Goal: Information Seeking & Learning: Learn about a topic

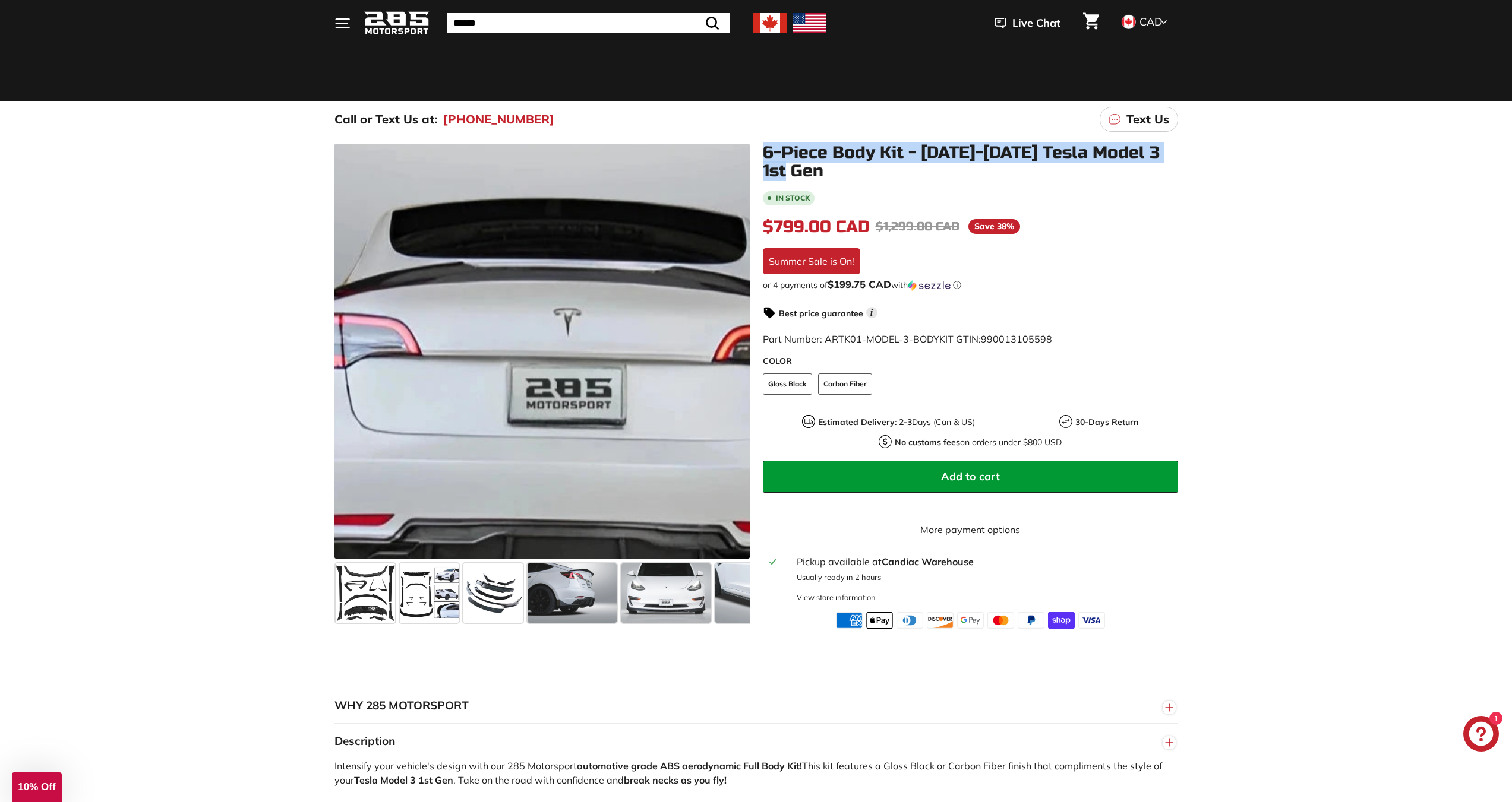
scroll to position [0, 218]
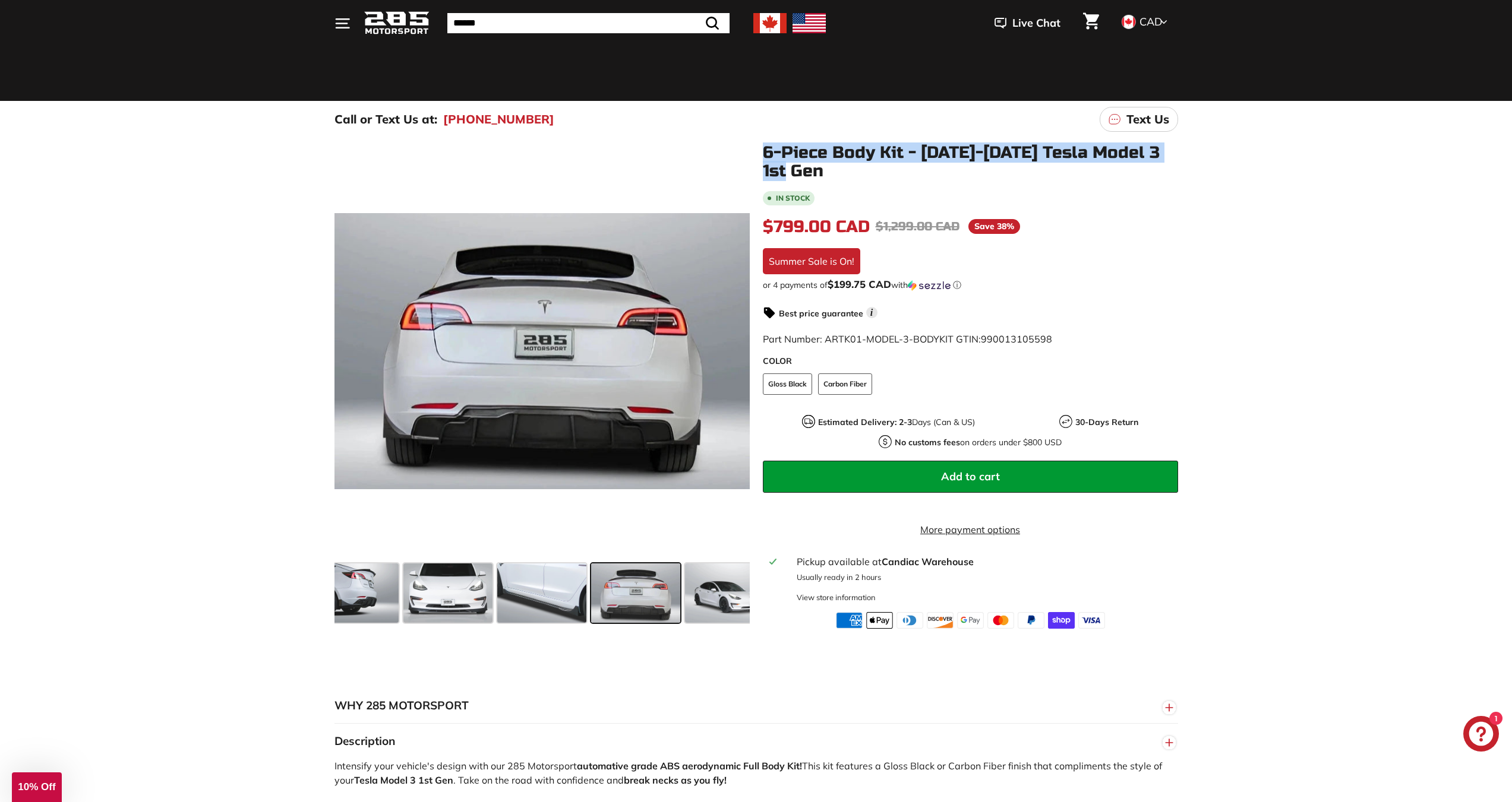
click at [650, 608] on span at bounding box center [635, 593] width 89 height 59
click at [577, 612] on span at bounding box center [541, 593] width 89 height 59
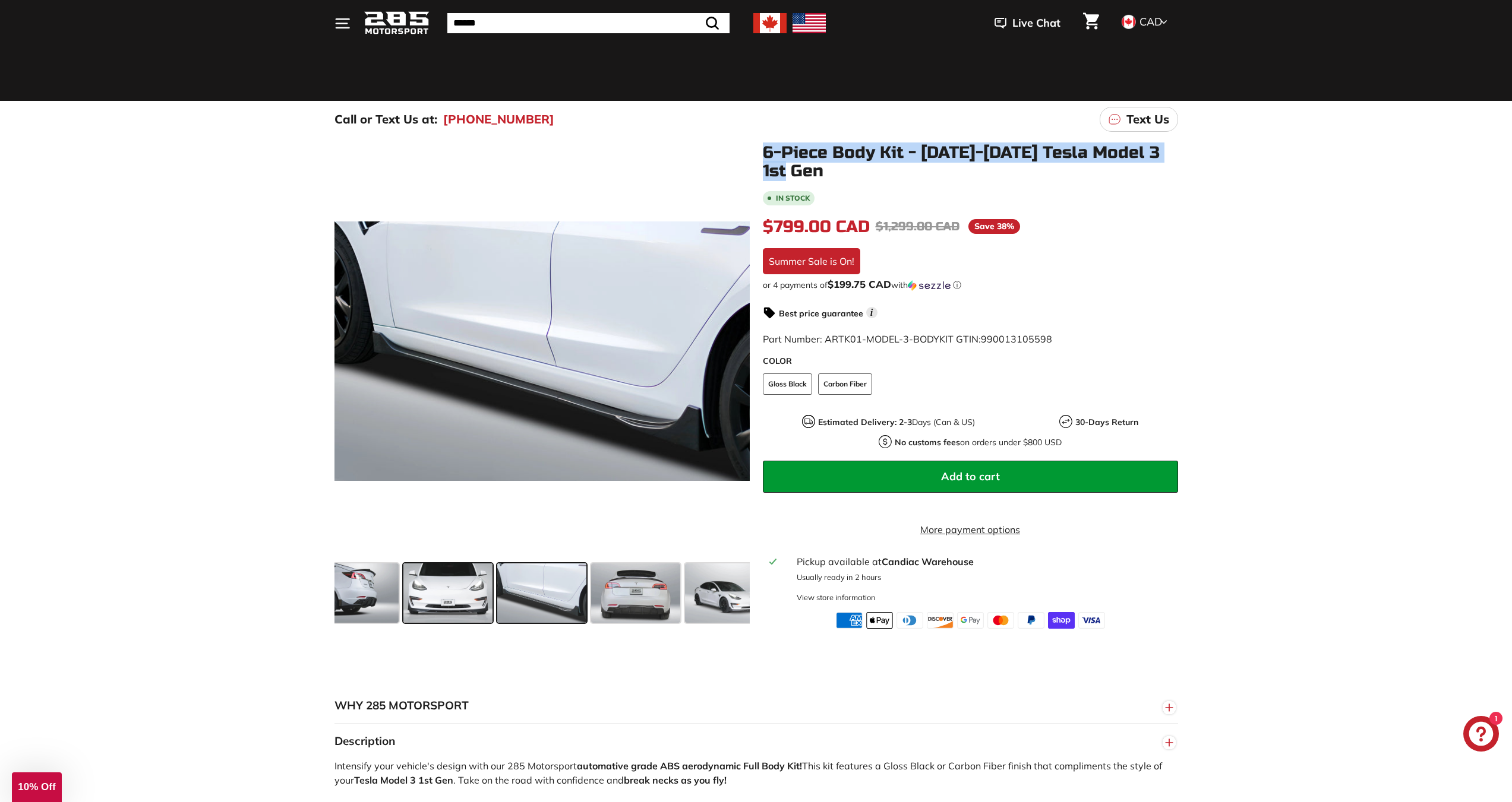
click at [462, 604] on span at bounding box center [448, 593] width 89 height 59
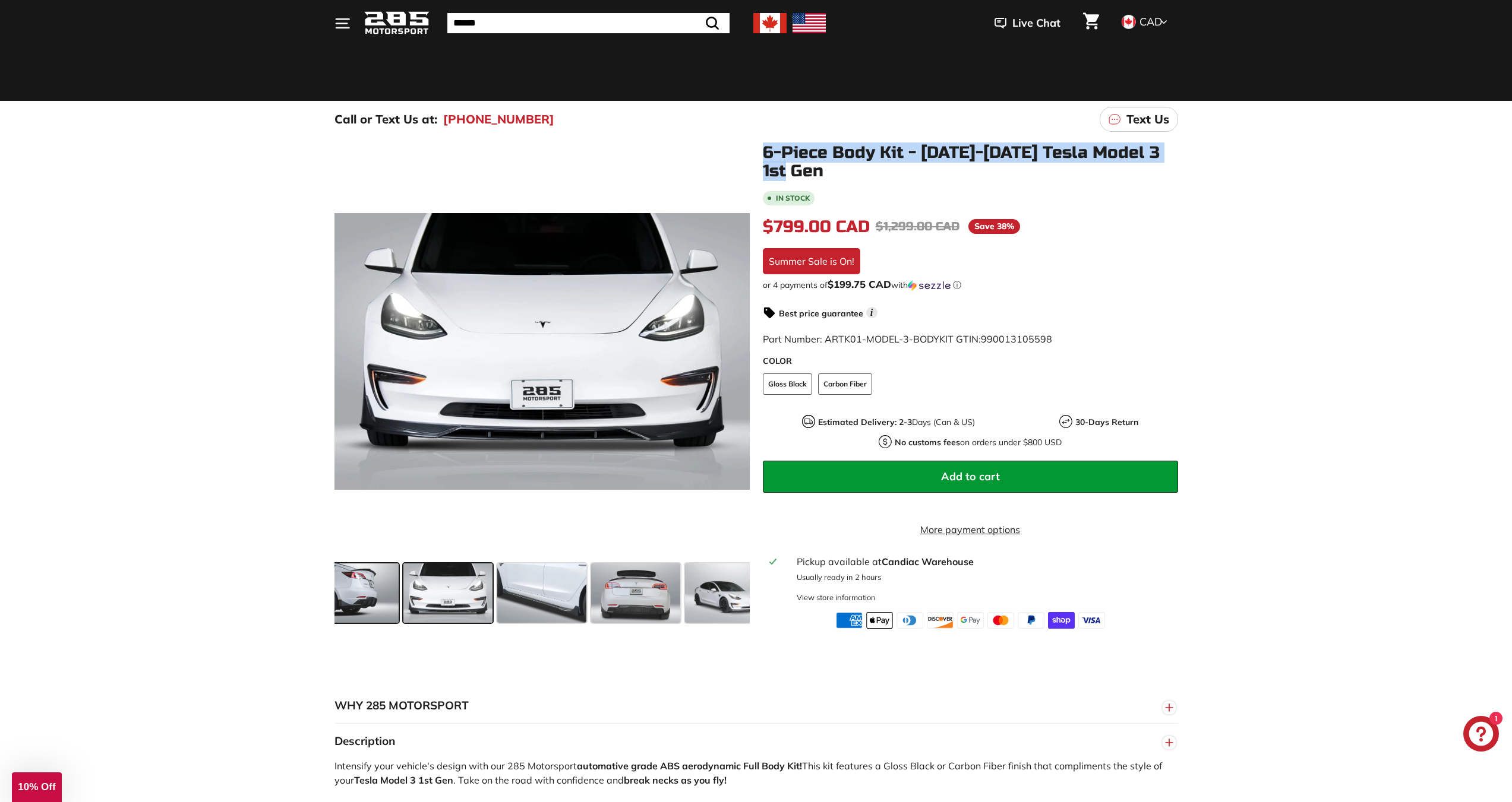
click at [354, 589] on span at bounding box center [354, 593] width 89 height 59
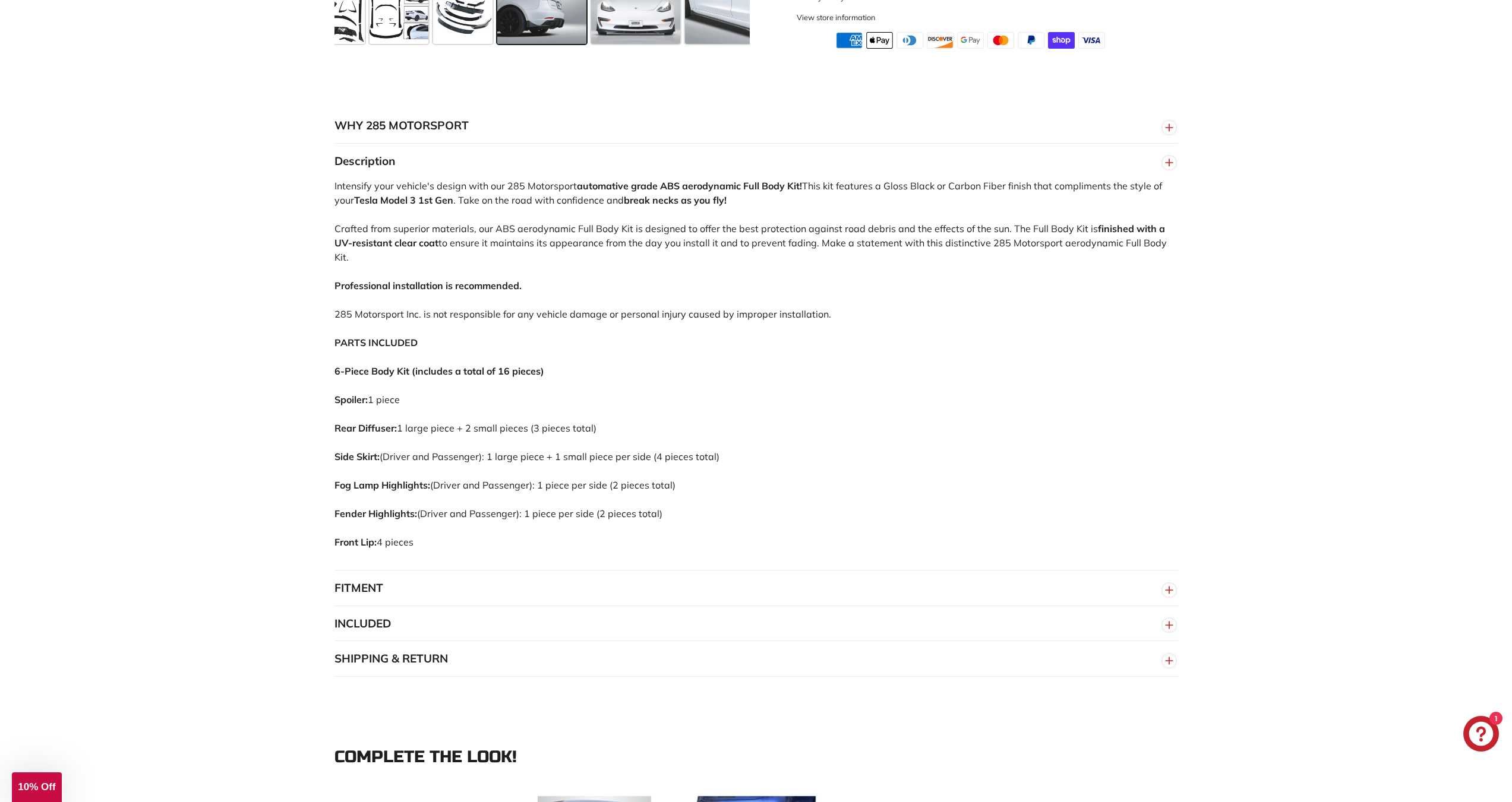
scroll to position [891, 0]
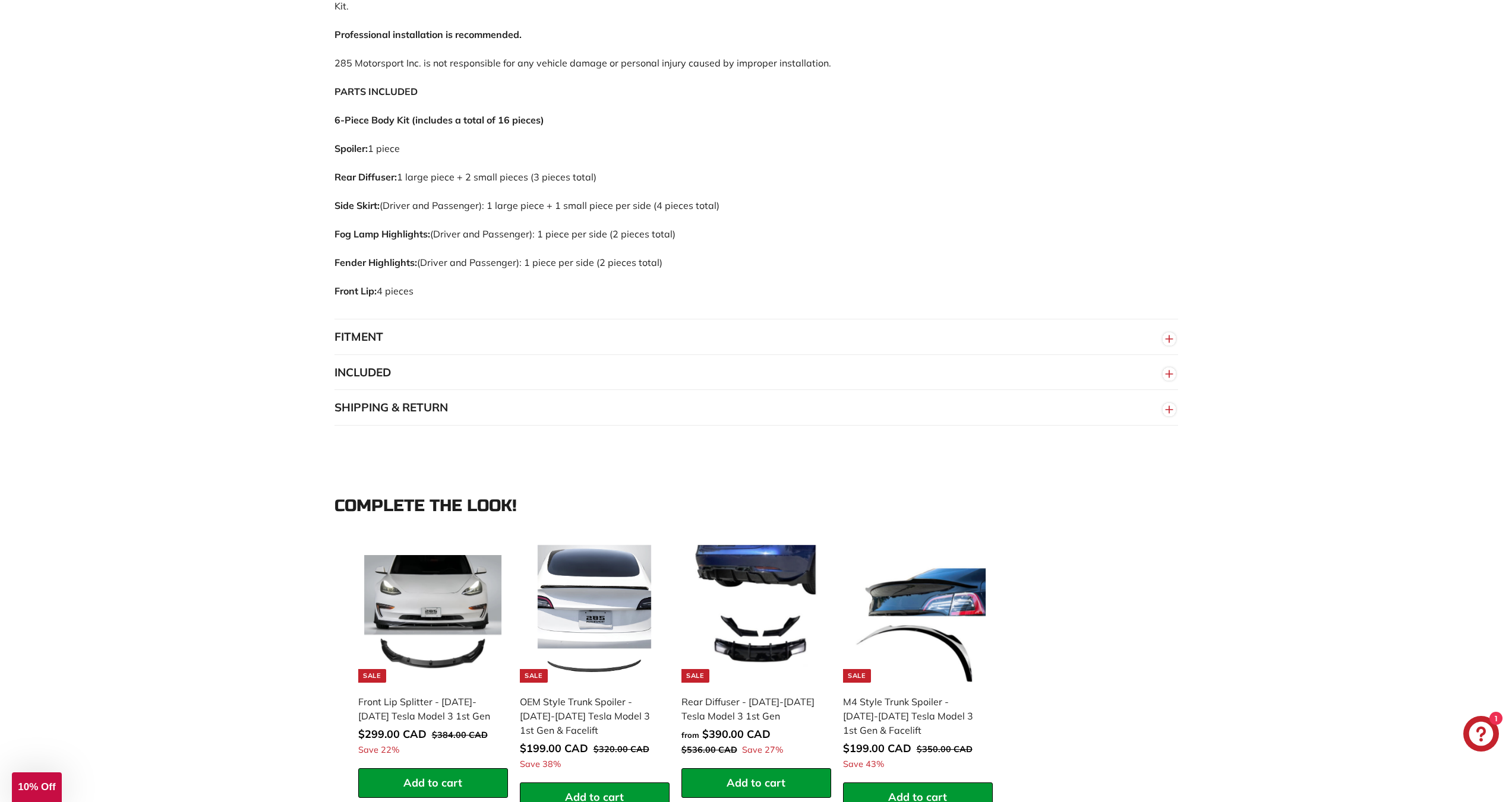
click at [423, 333] on button "FITMENT" at bounding box center [756, 336] width 844 height 35
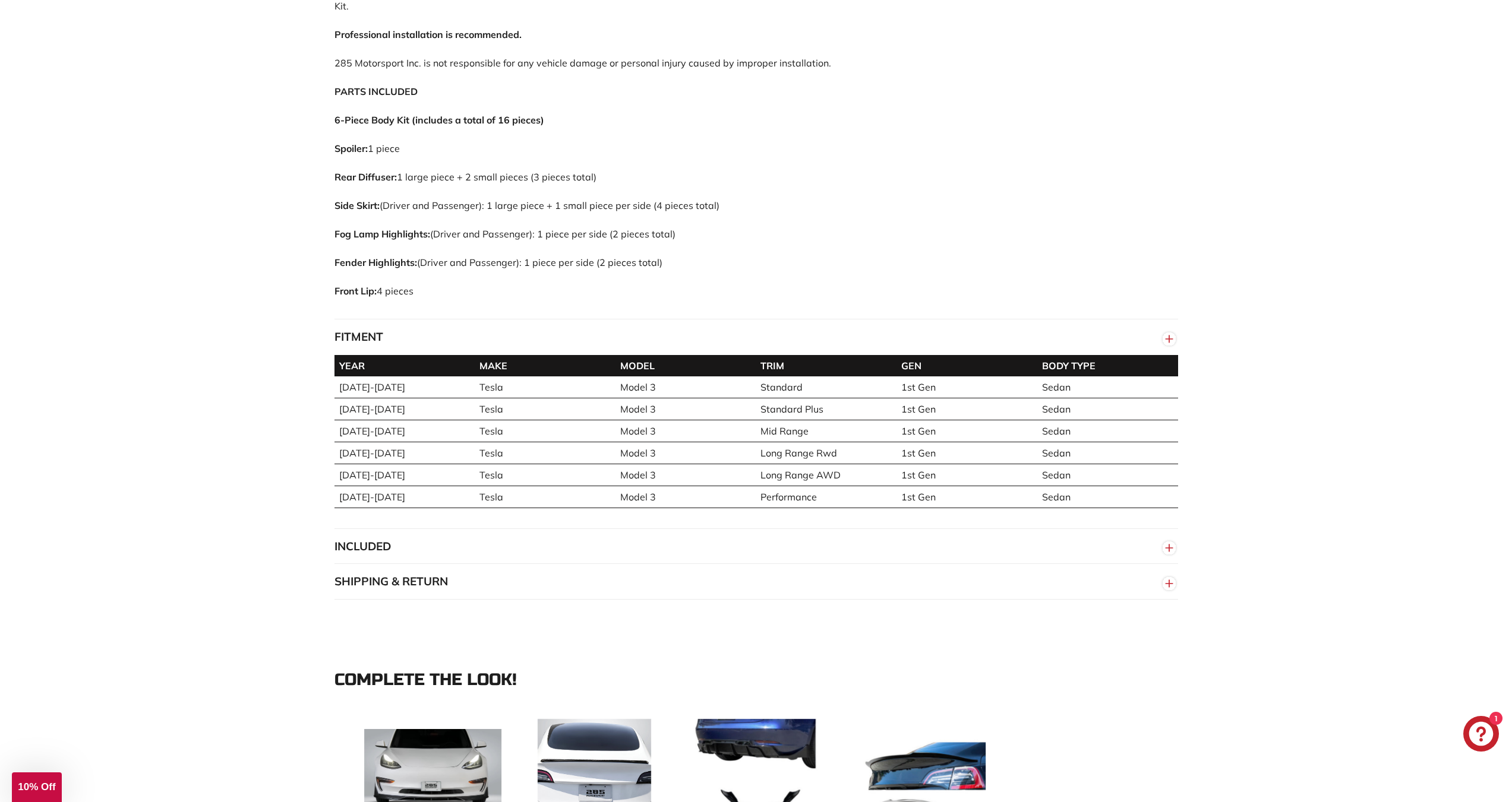
click at [423, 333] on button "FITMENT" at bounding box center [756, 336] width 844 height 35
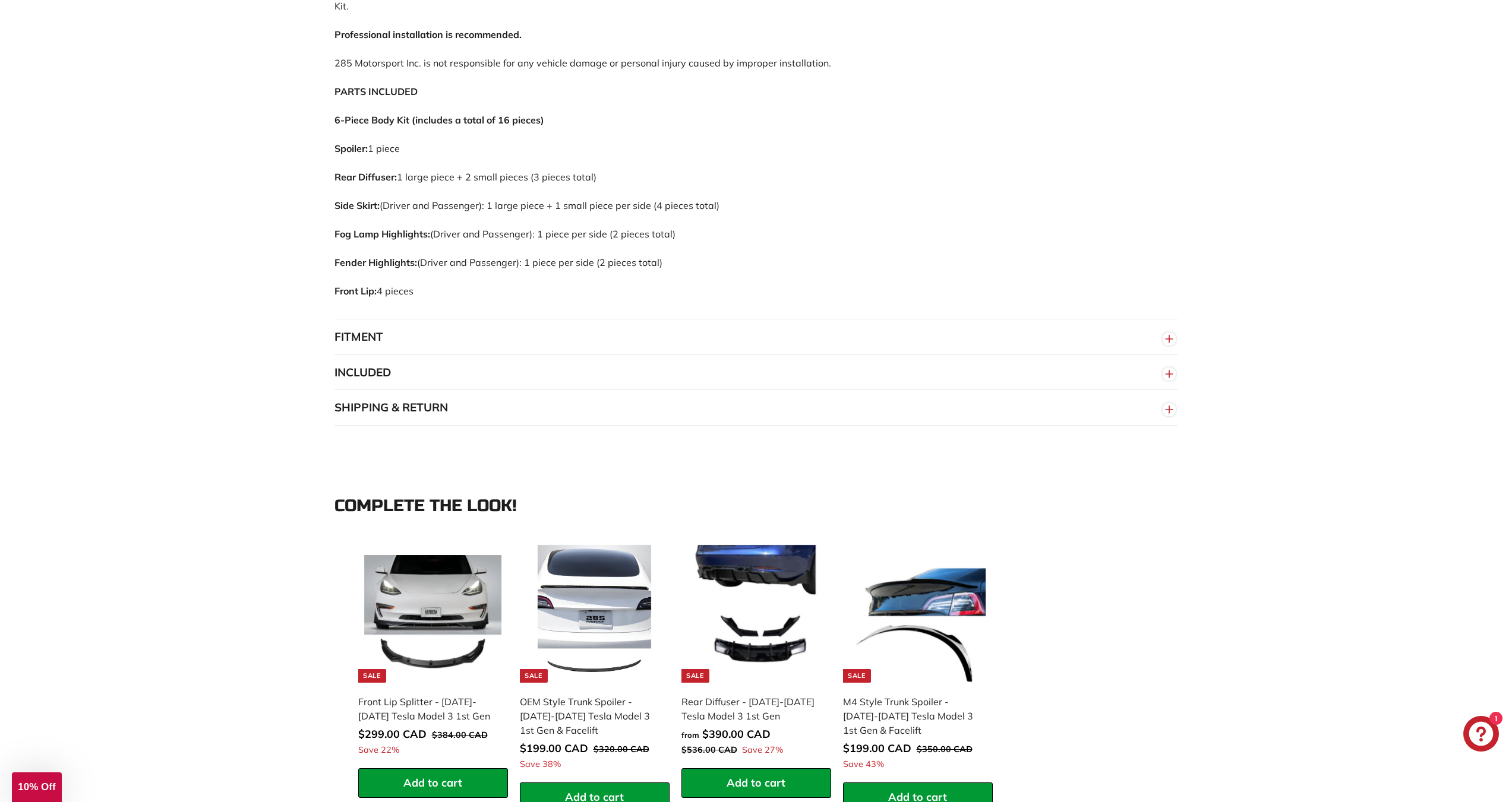
click at [423, 333] on button "FITMENT" at bounding box center [756, 336] width 844 height 35
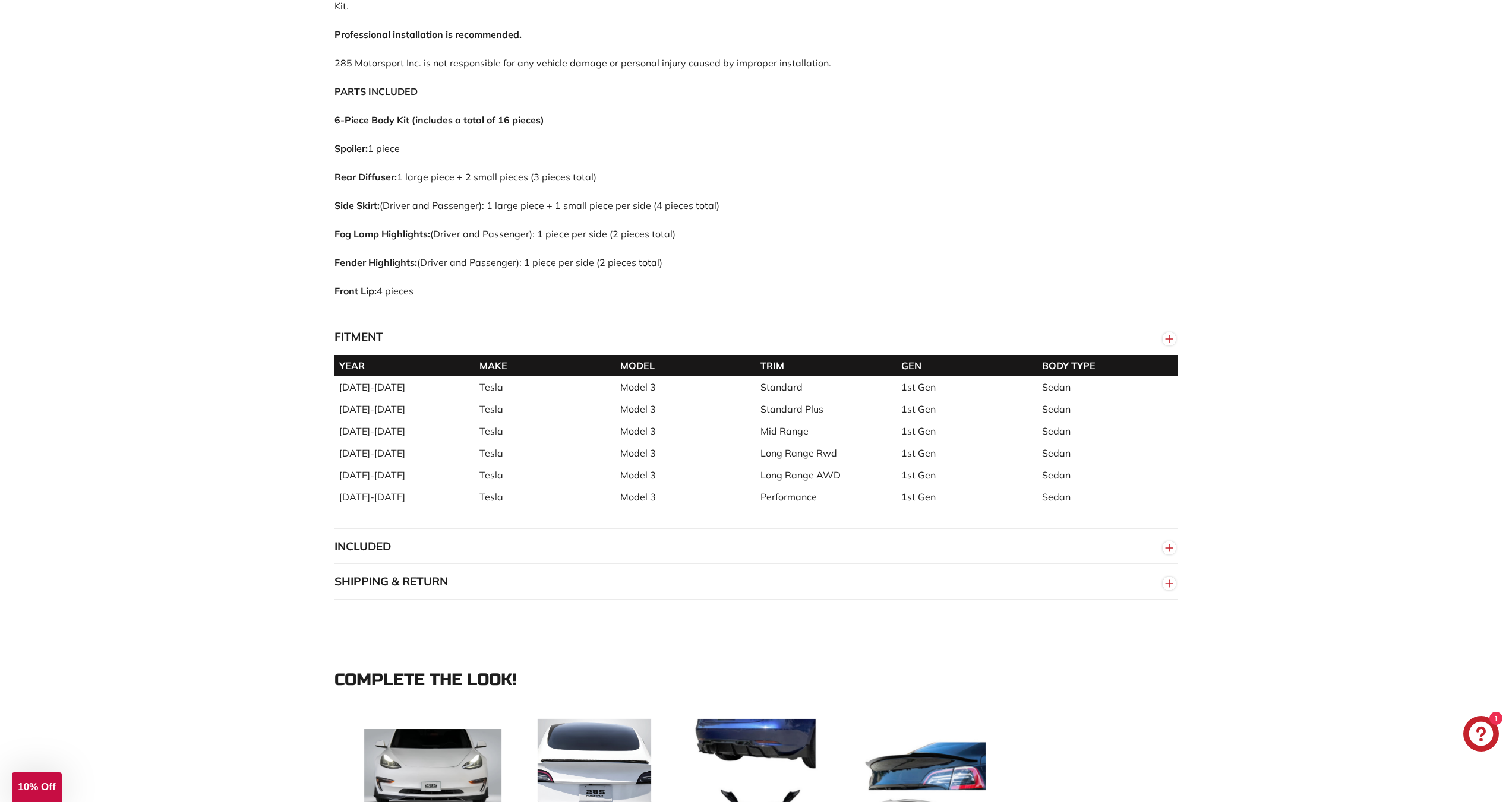
click at [423, 333] on button "FITMENT" at bounding box center [756, 336] width 844 height 35
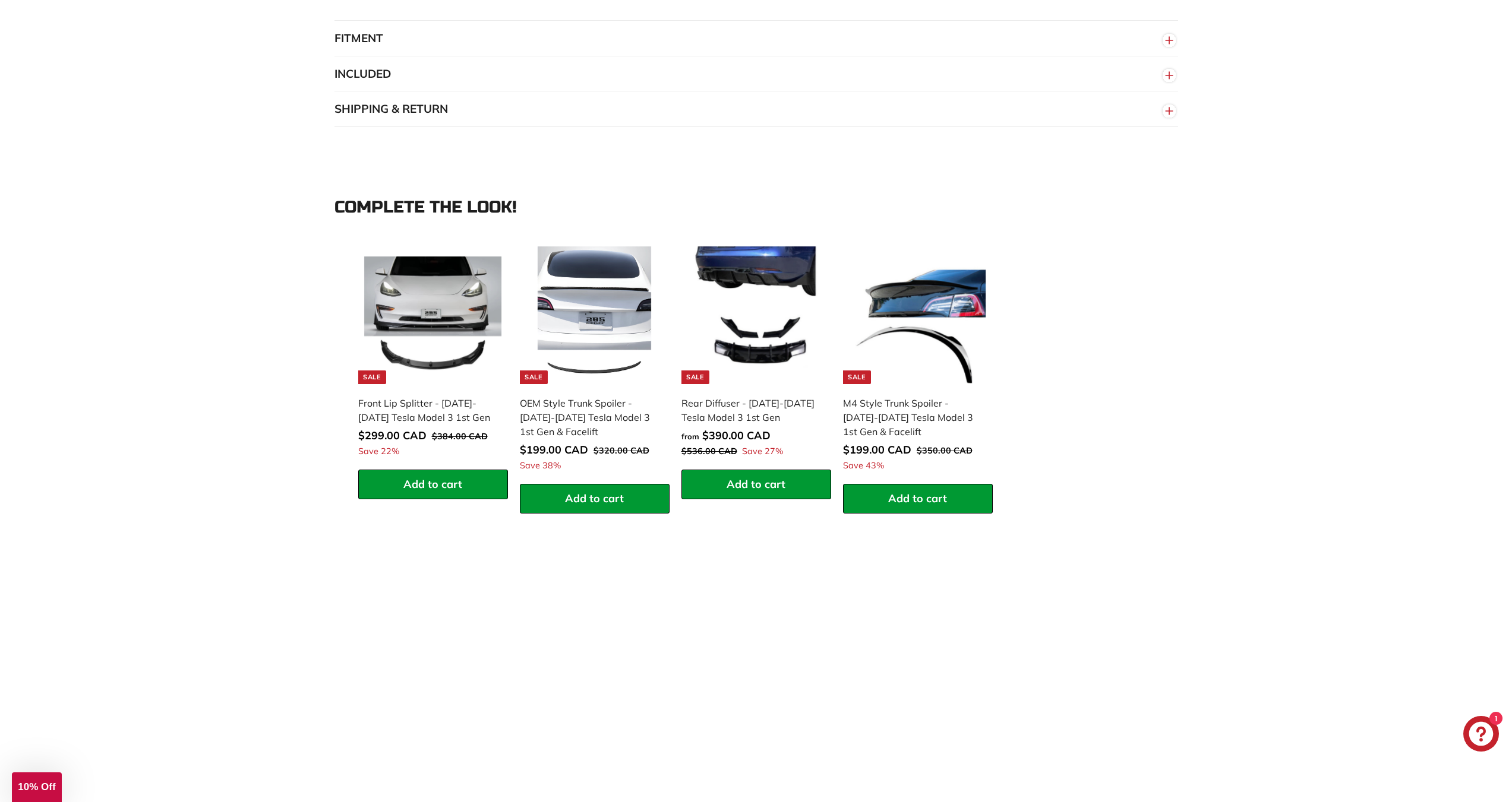
scroll to position [1128, 0]
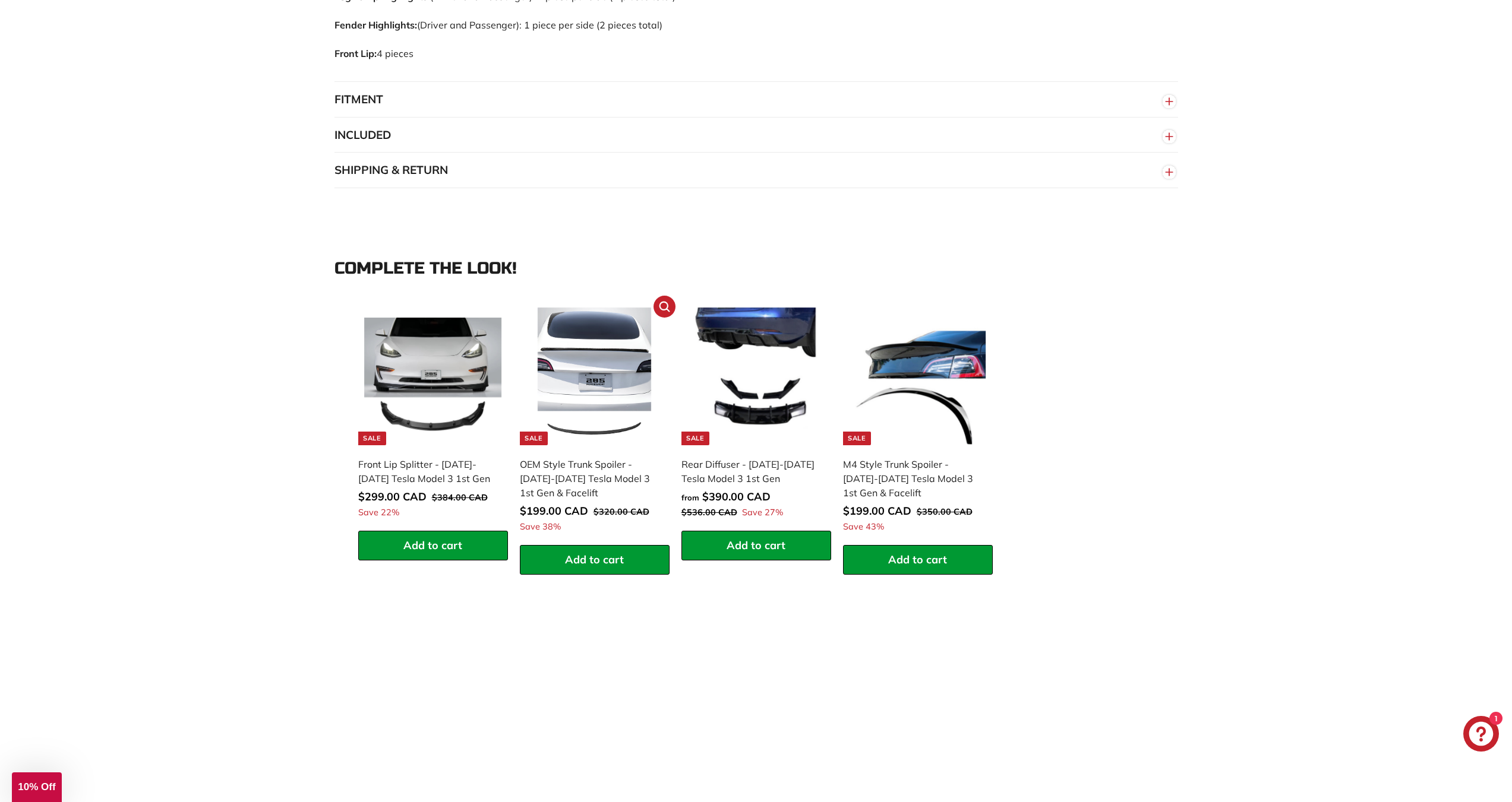
click at [624, 481] on div "OEM Style Trunk Spoiler - [DATE]-[DATE] Tesla Model 3 1st Gen & Facelift" at bounding box center [589, 478] width 138 height 43
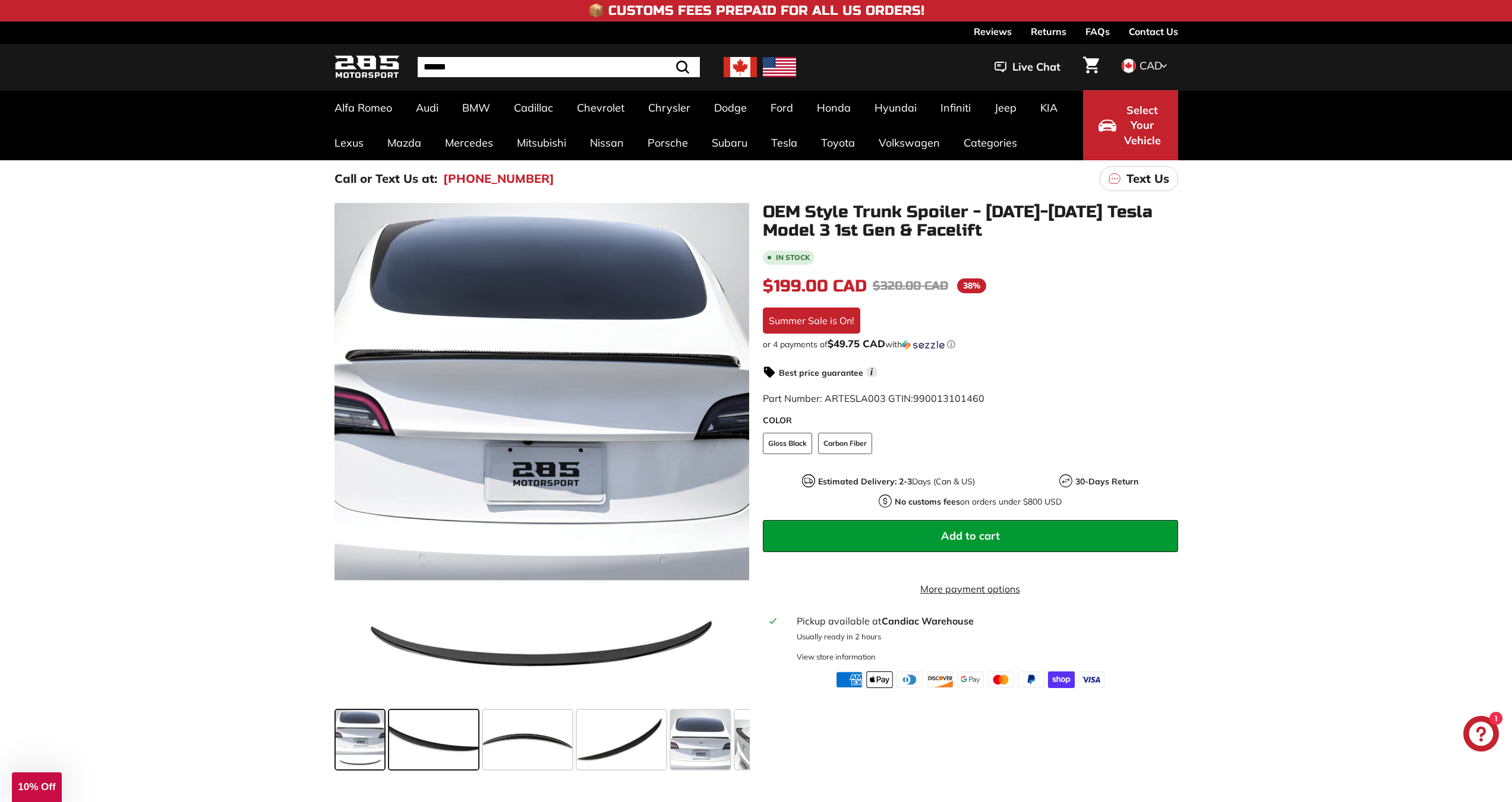
click at [455, 737] on span at bounding box center [433, 740] width 89 height 59
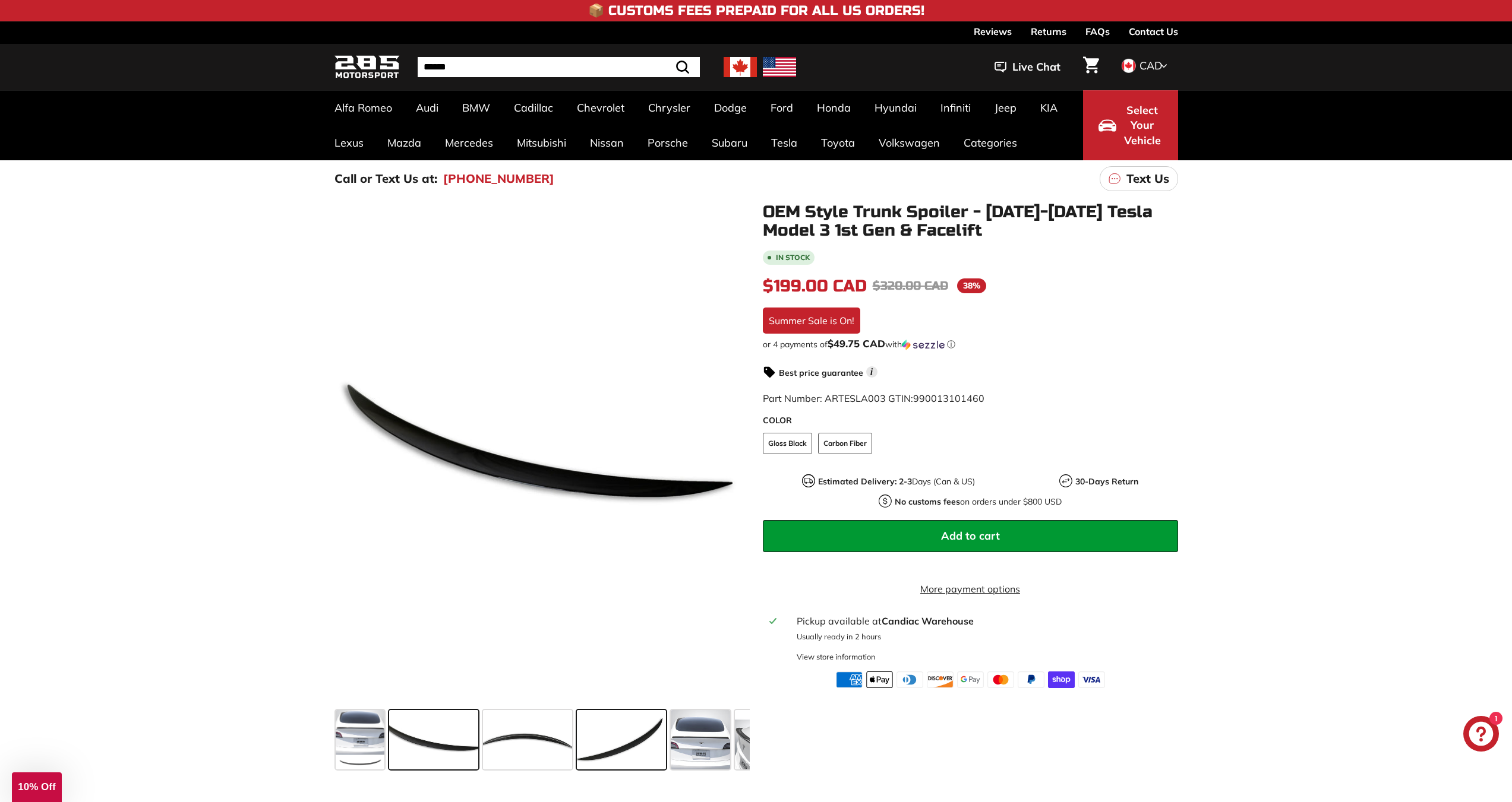
drag, startPoint x: 547, startPoint y: 735, endPoint x: 584, endPoint y: 729, distance: 37.5
click at [548, 735] on span at bounding box center [527, 740] width 89 height 59
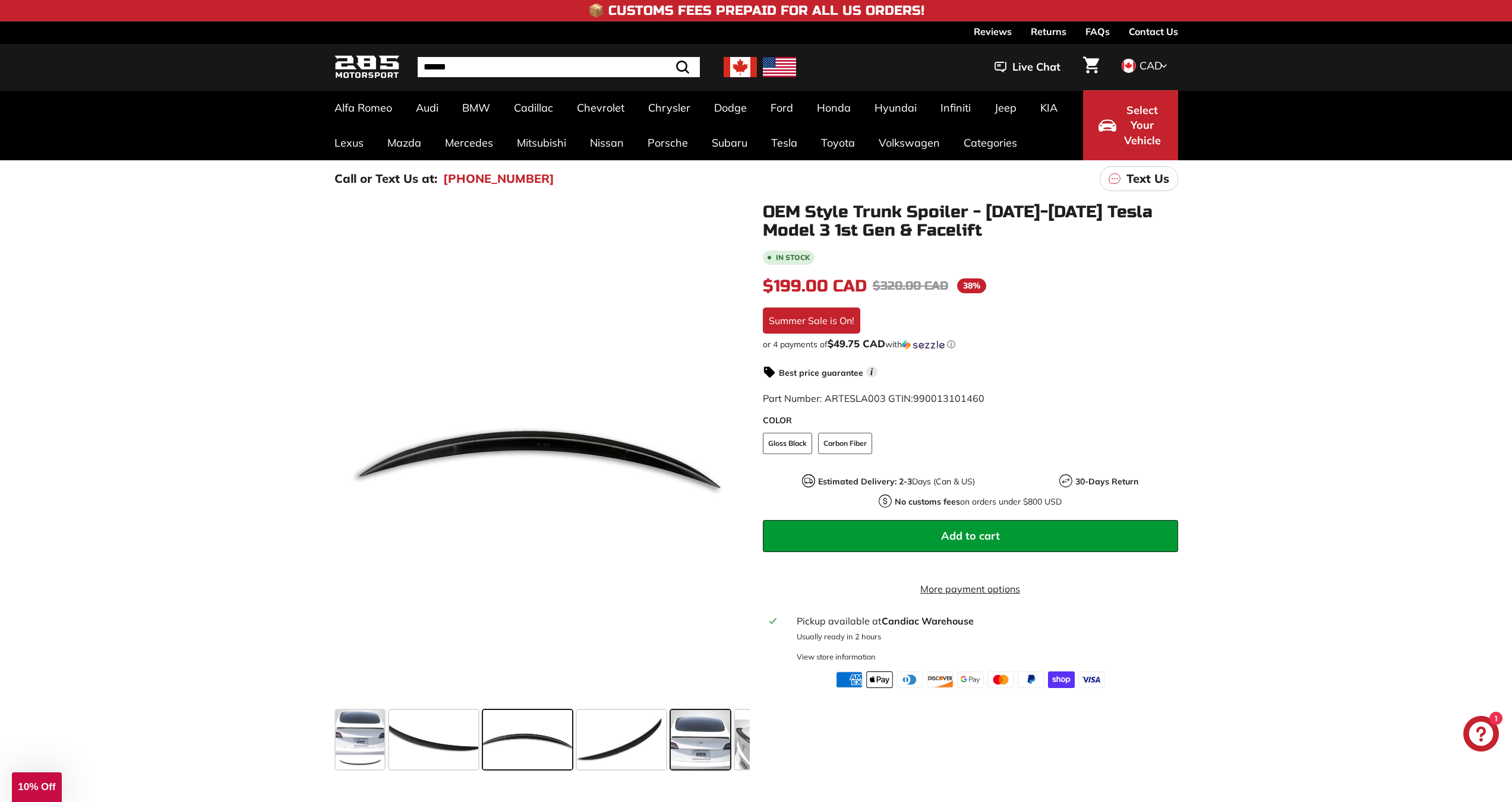
click at [686, 741] on span at bounding box center [700, 740] width 59 height 59
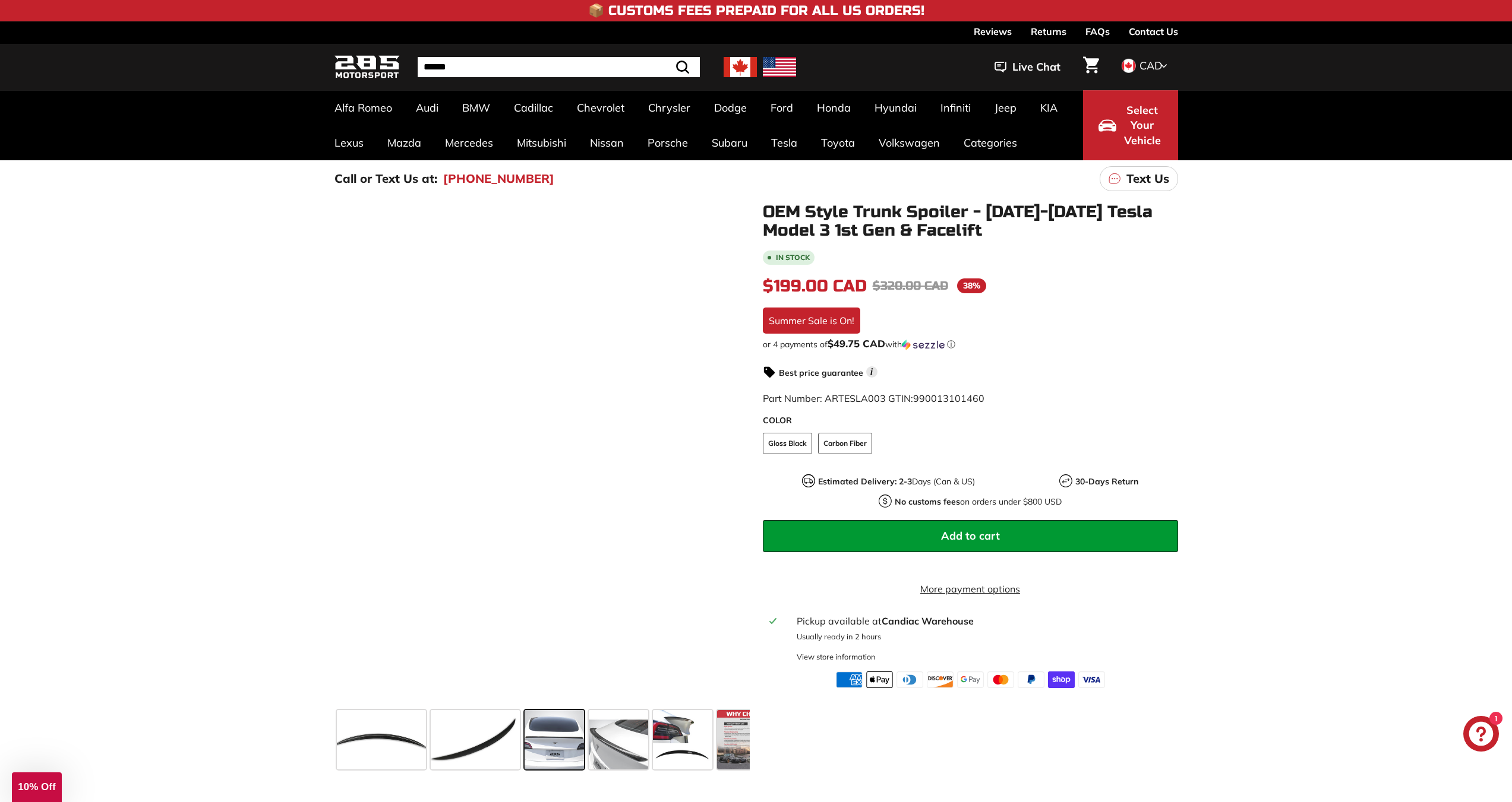
scroll to position [0, 159]
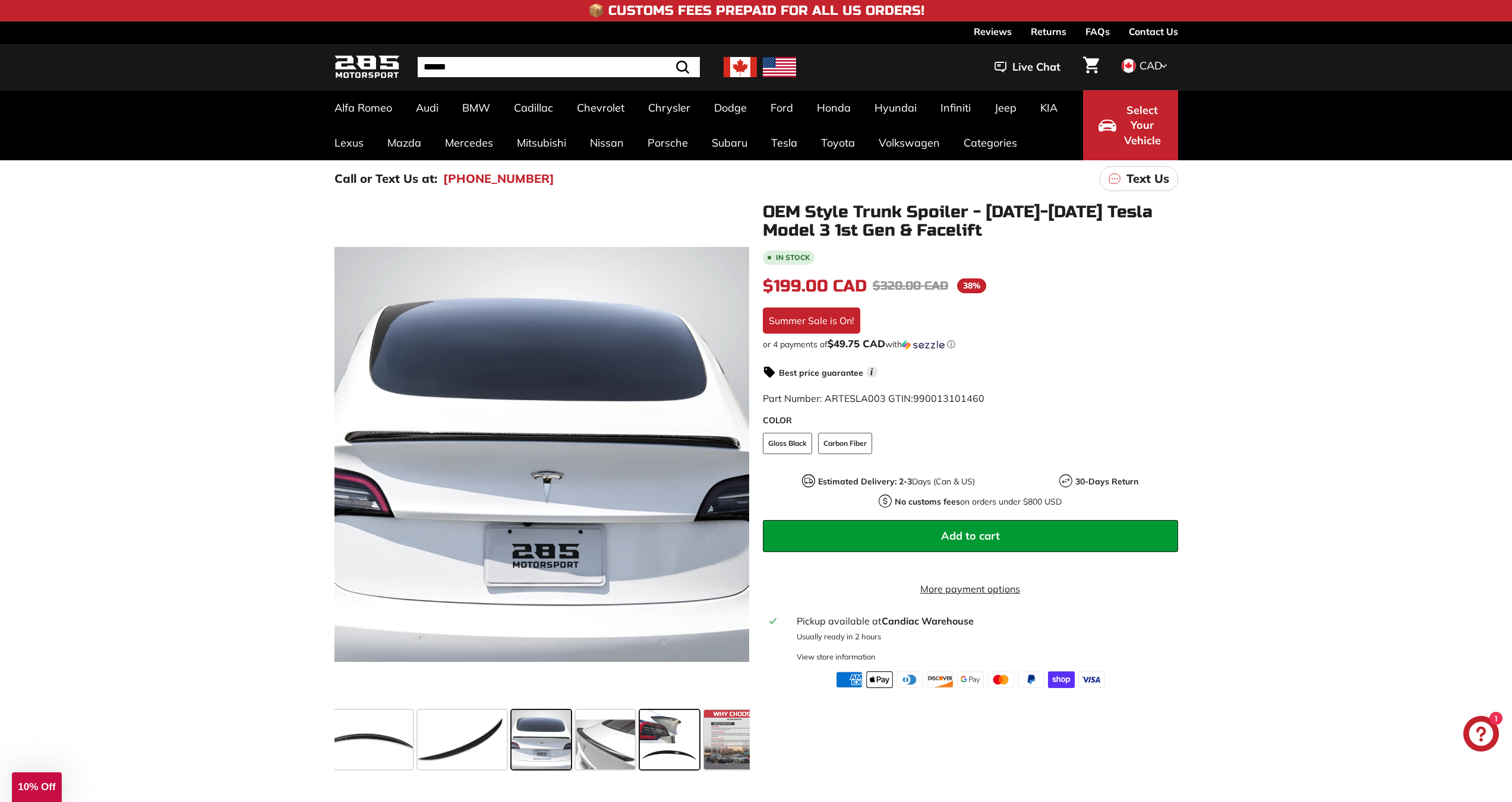
click at [698, 746] on span at bounding box center [669, 740] width 59 height 59
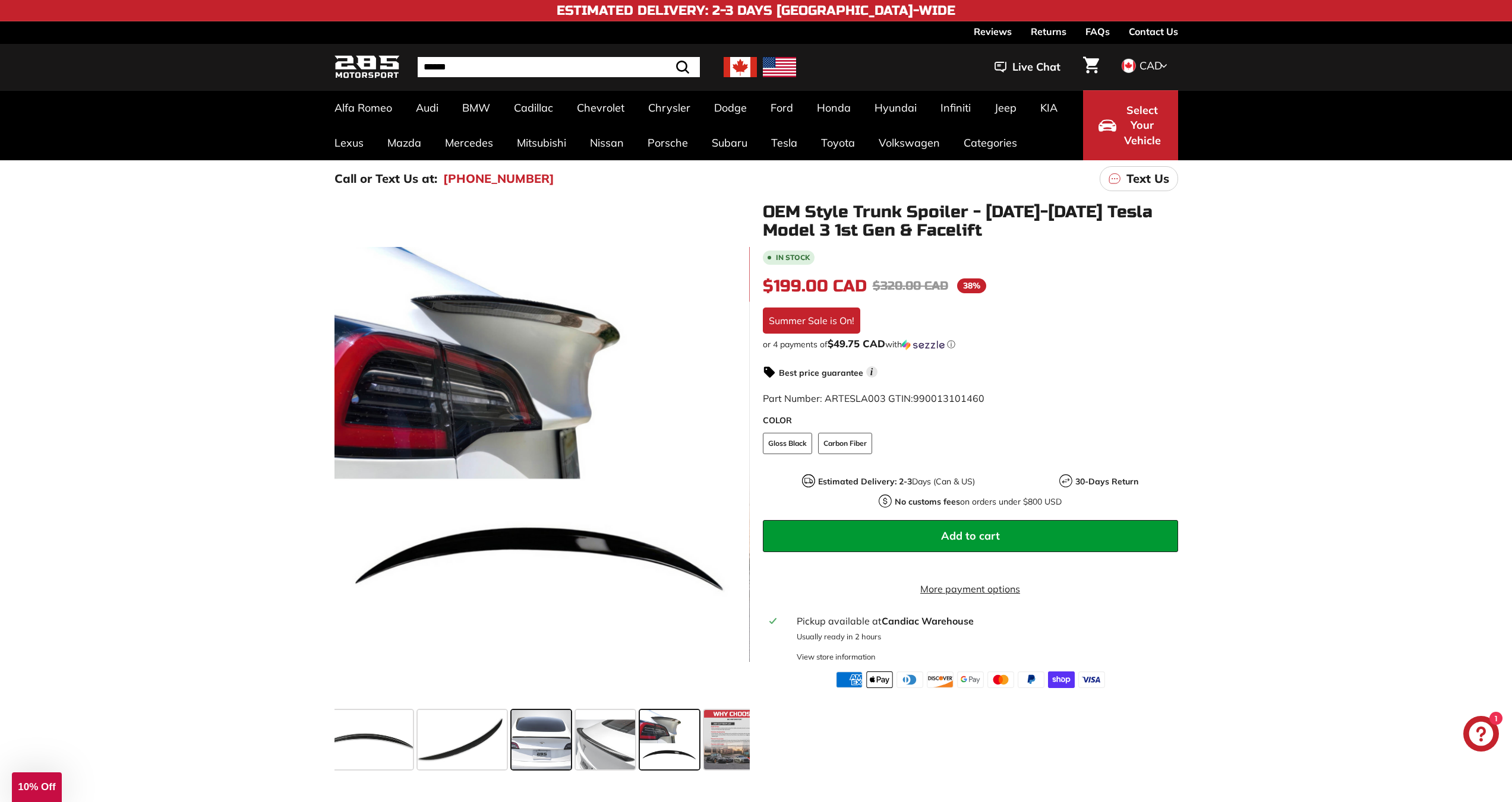
click at [572, 750] on div at bounding box center [540, 739] width 64 height 64
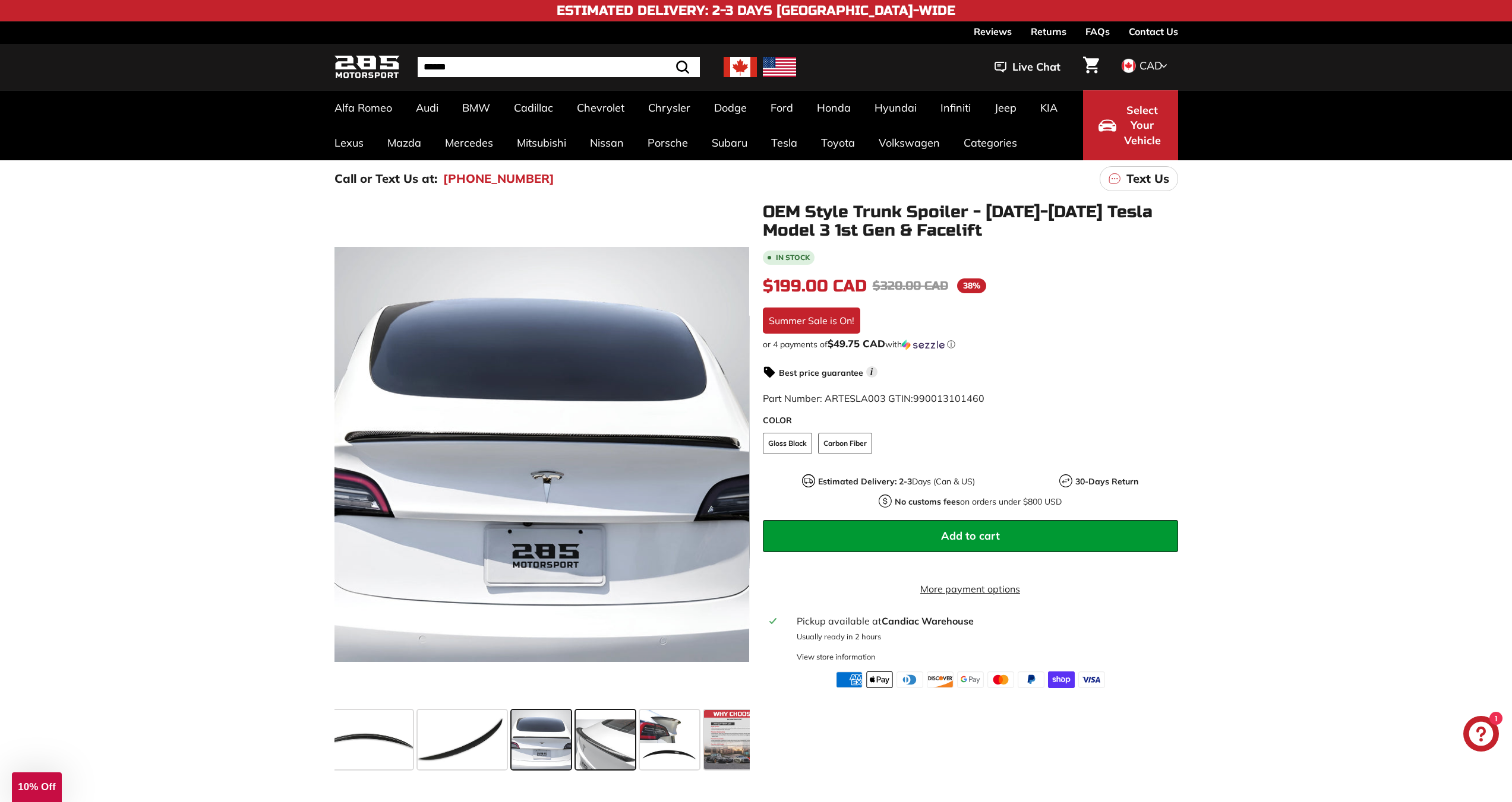
click at [624, 751] on span at bounding box center [605, 740] width 59 height 59
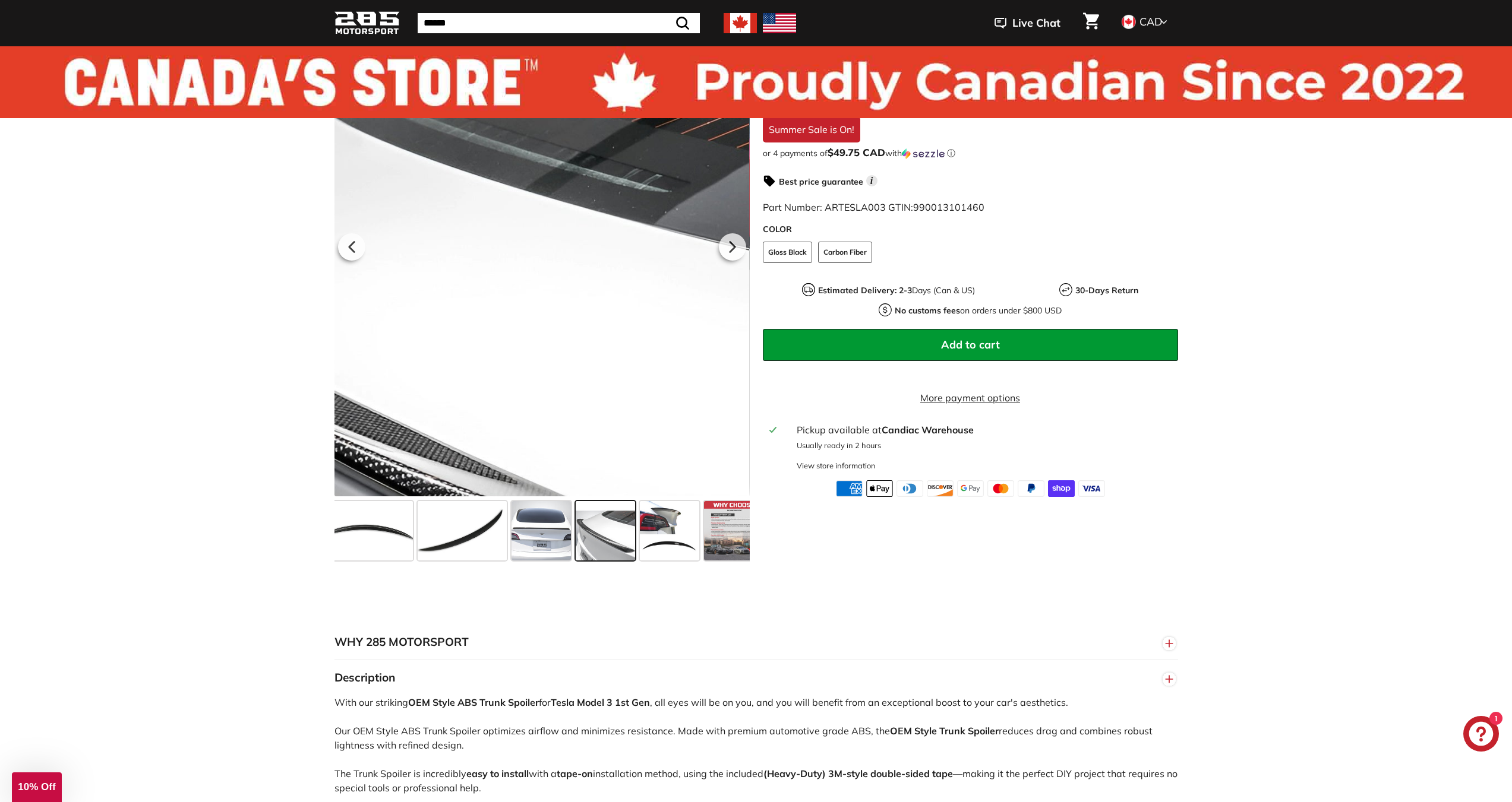
scroll to position [0, 0]
